Goal: Find specific page/section: Find specific page/section

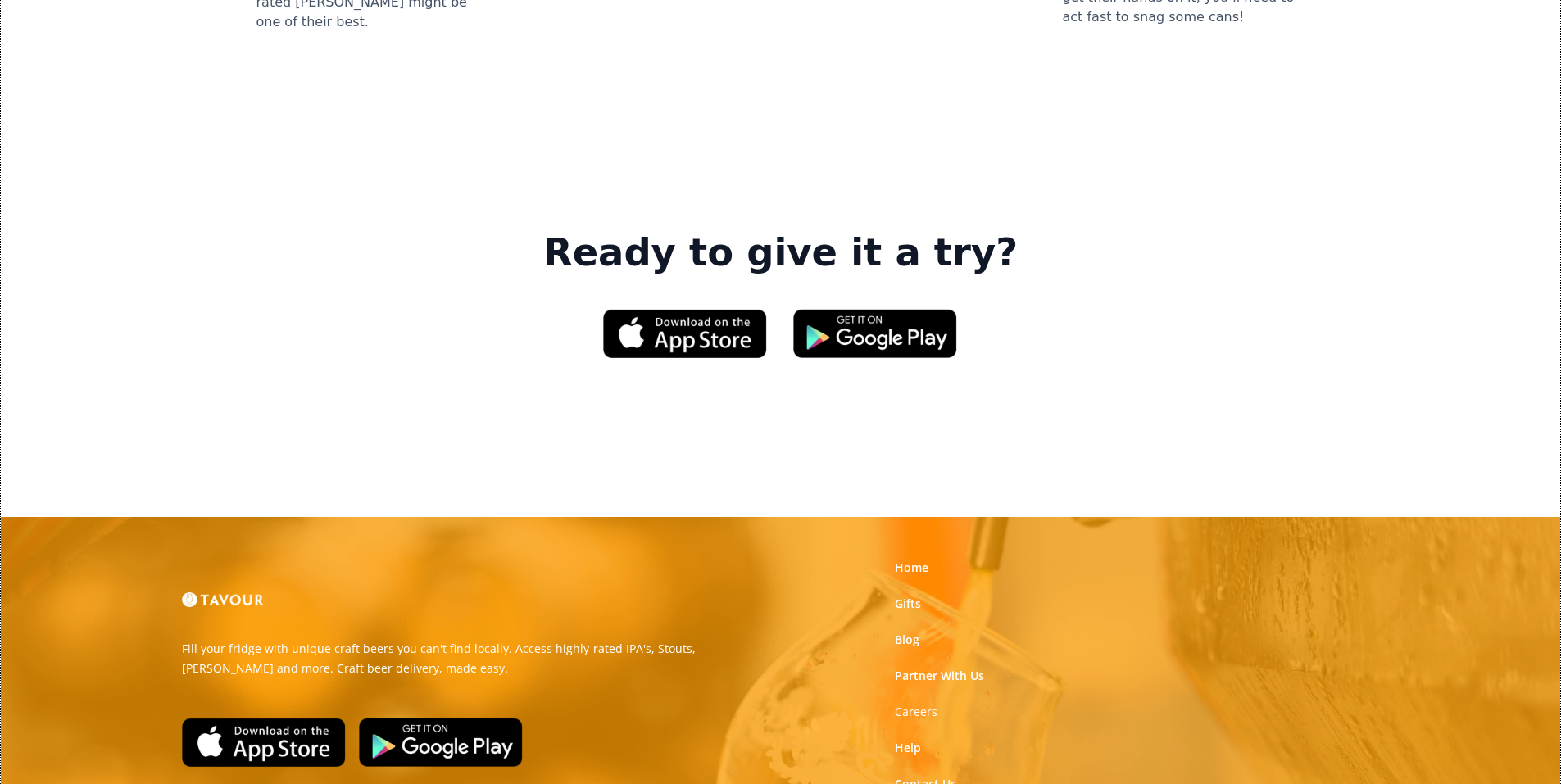
scroll to position [2458, 0]
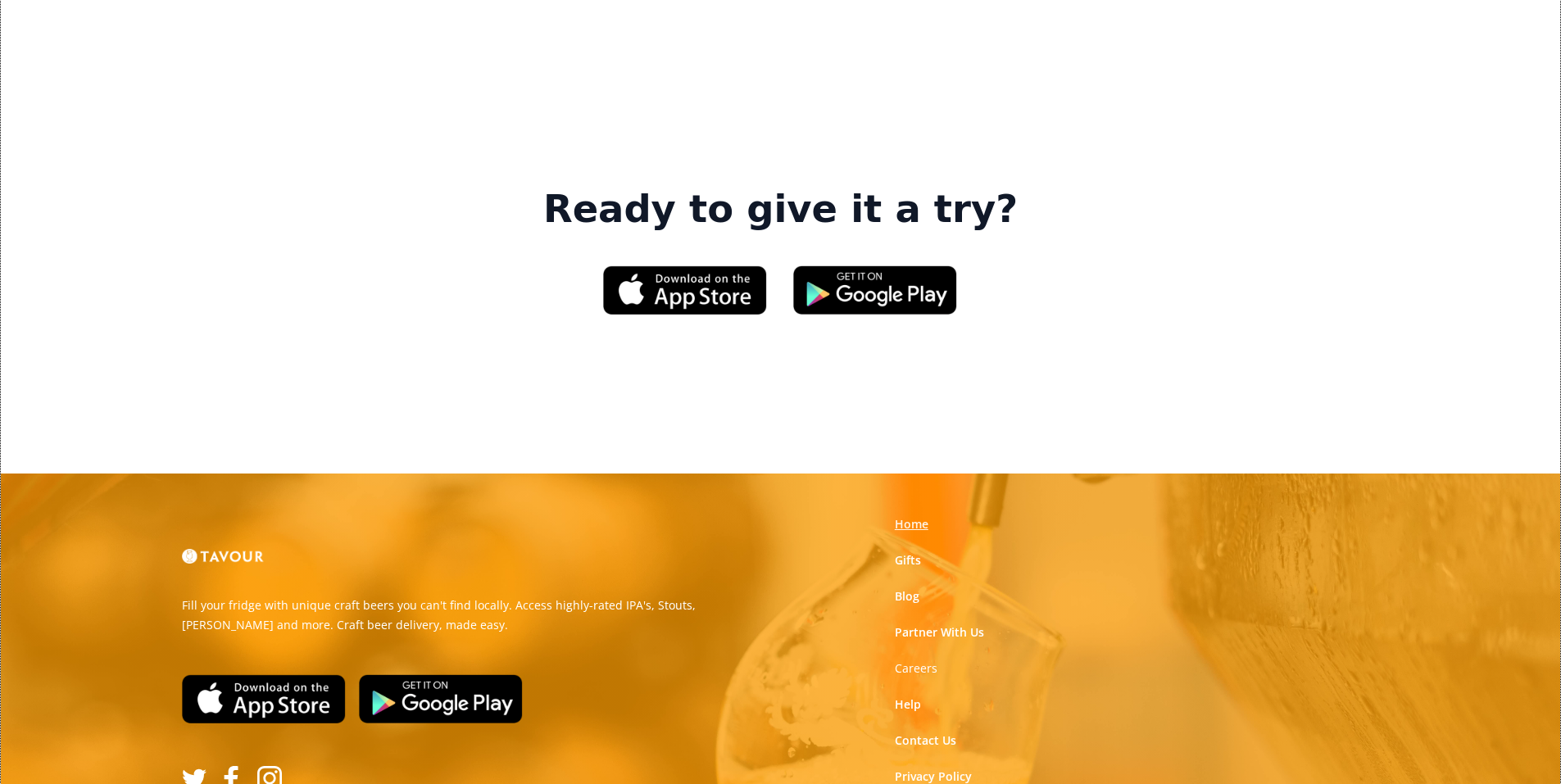
click at [917, 516] on link "Home" at bounding box center [911, 525] width 33 height 17
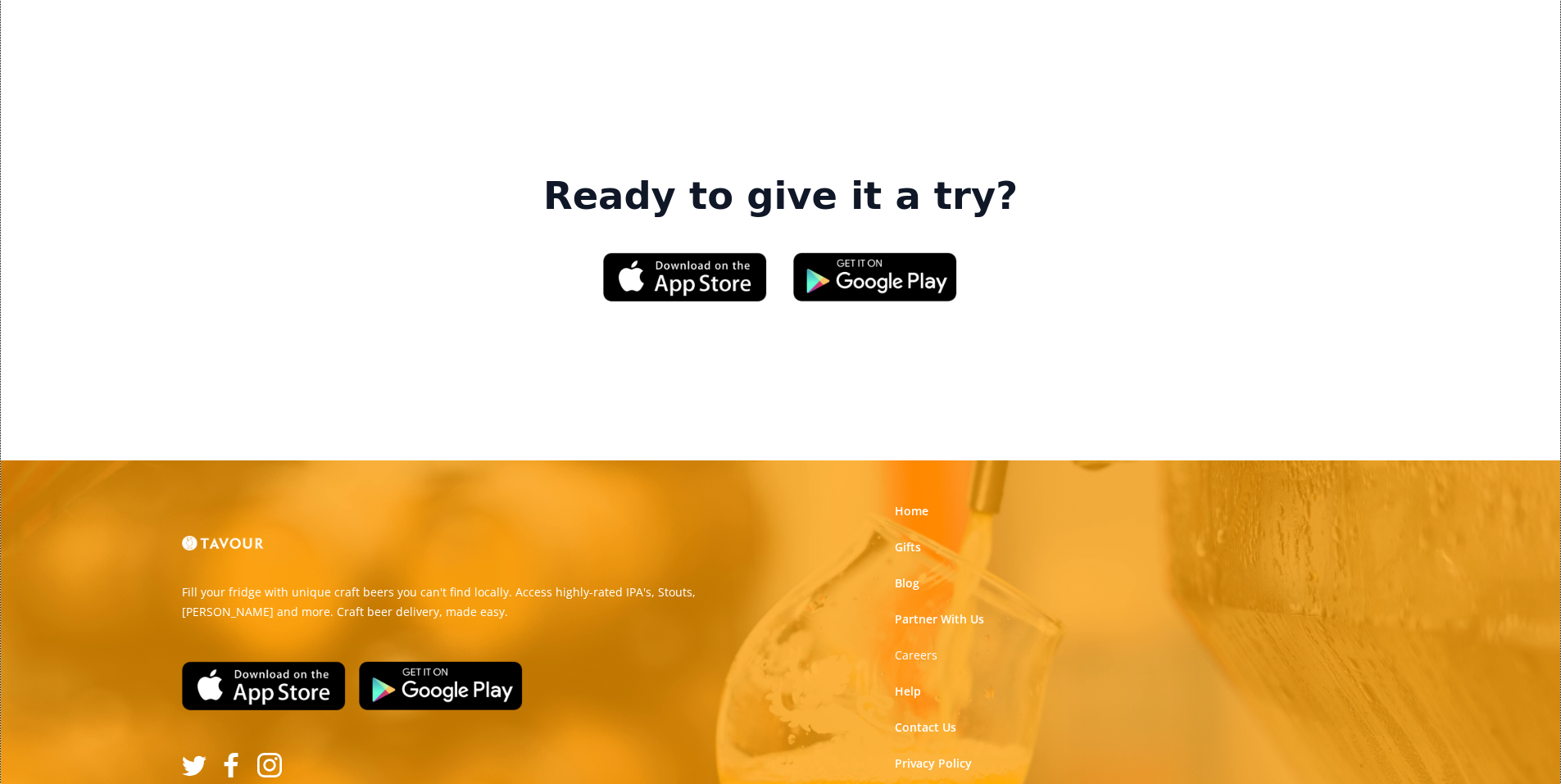
scroll to position [2476, 0]
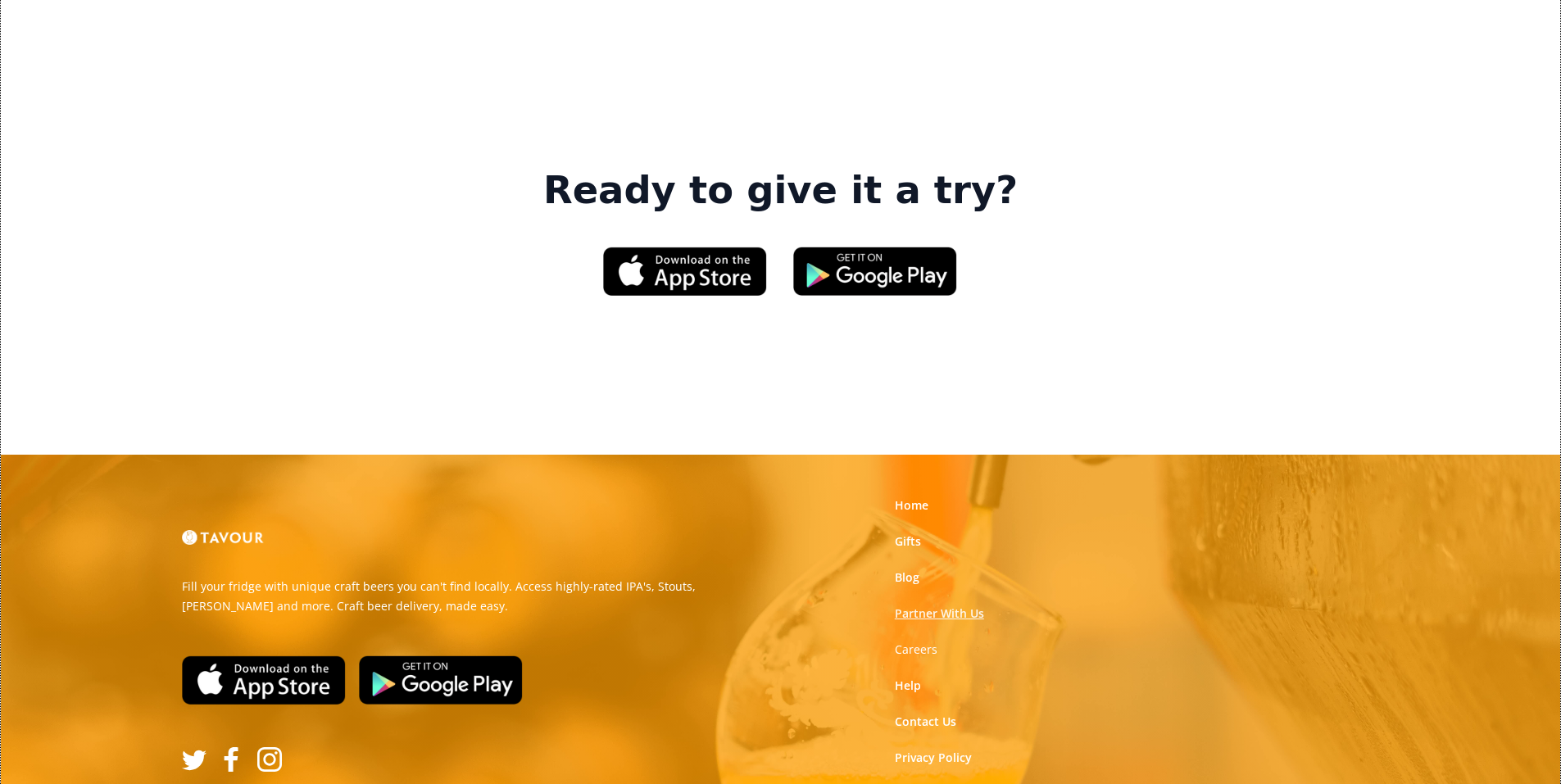
click at [944, 605] on link "Partner With Us" at bounding box center [939, 613] width 89 height 17
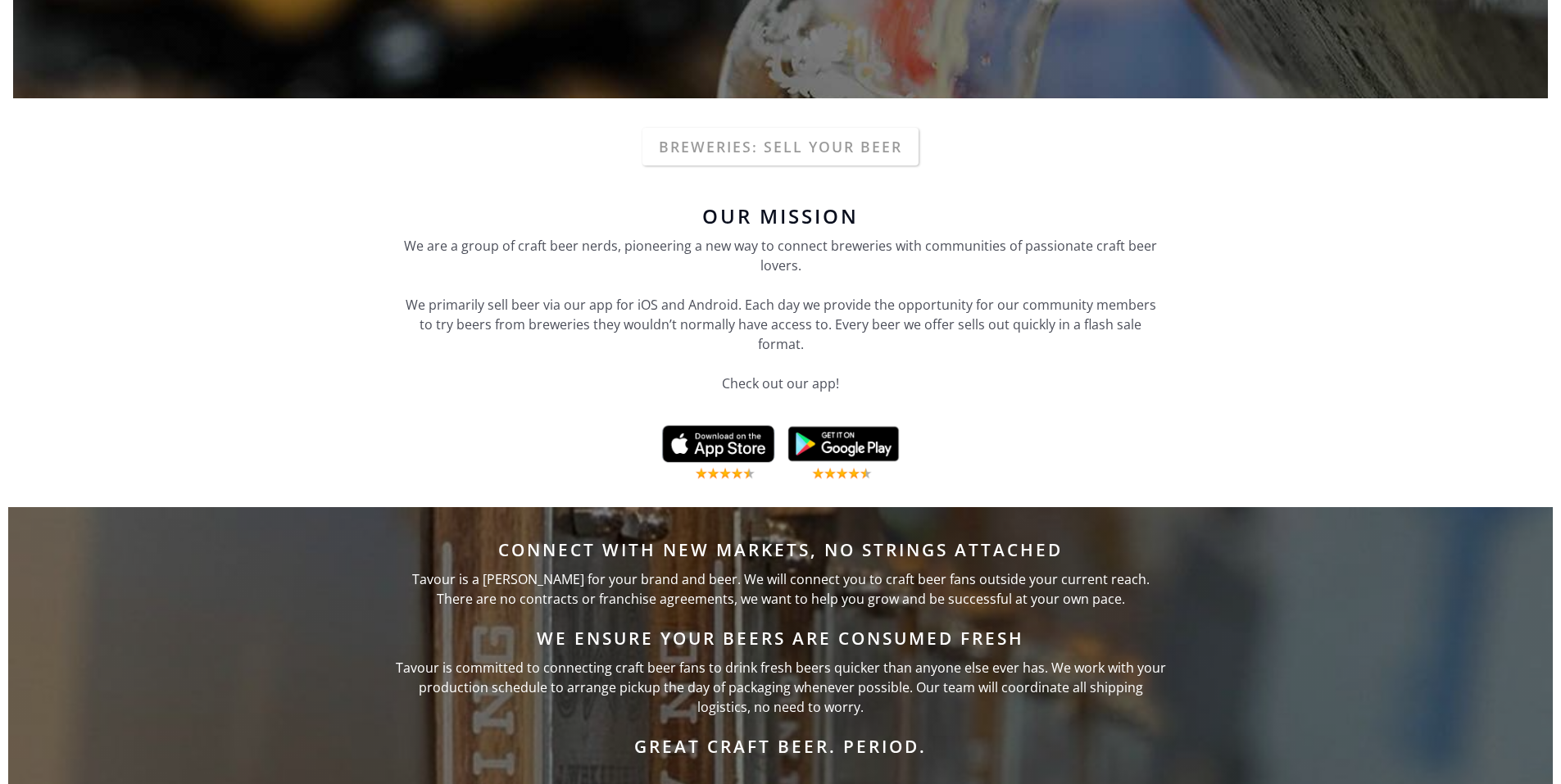
scroll to position [410, 0]
